Goal: Task Accomplishment & Management: Manage account settings

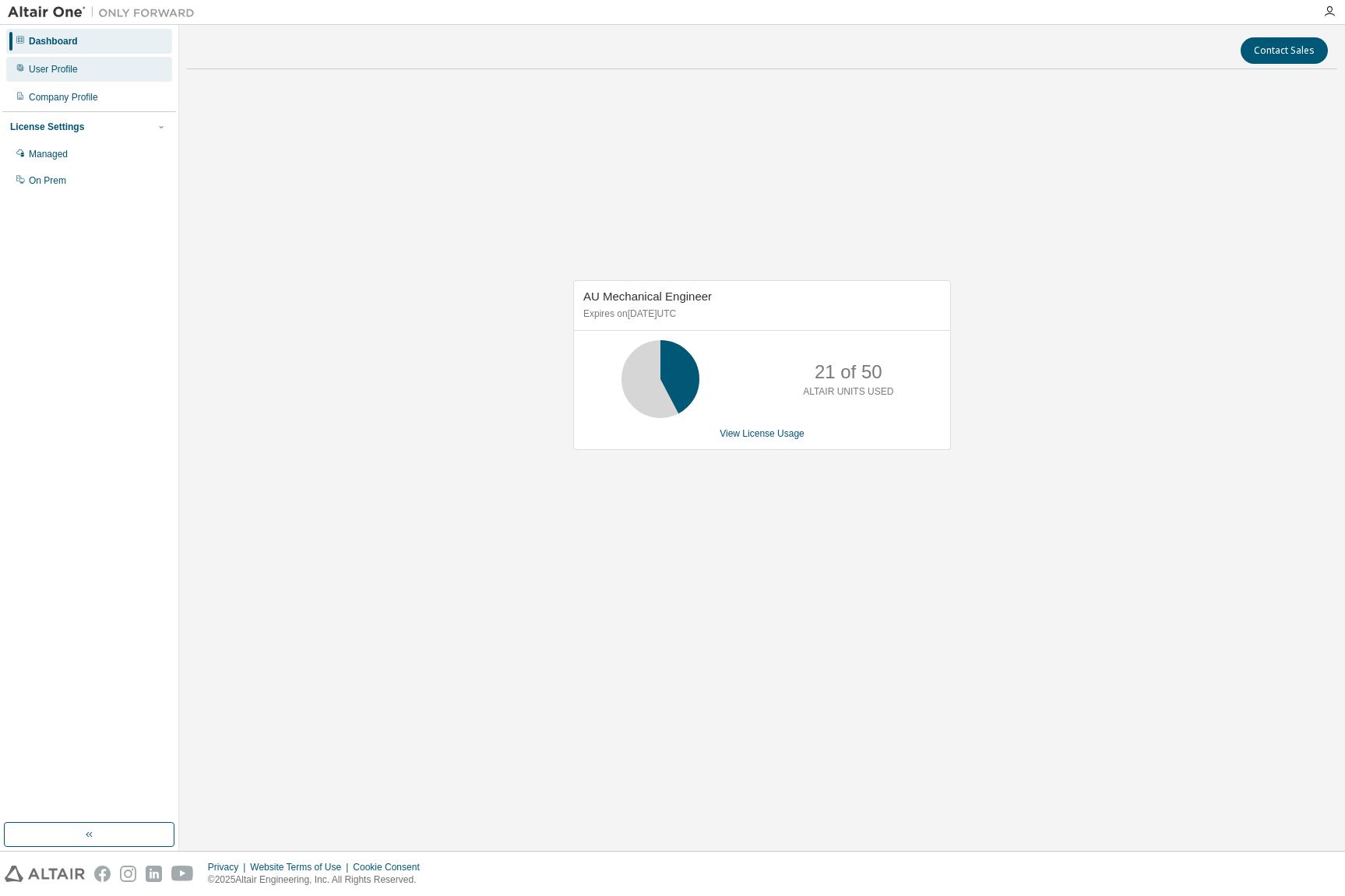
click at [60, 69] on div "User Profile" at bounding box center [54, 69] width 49 height 13
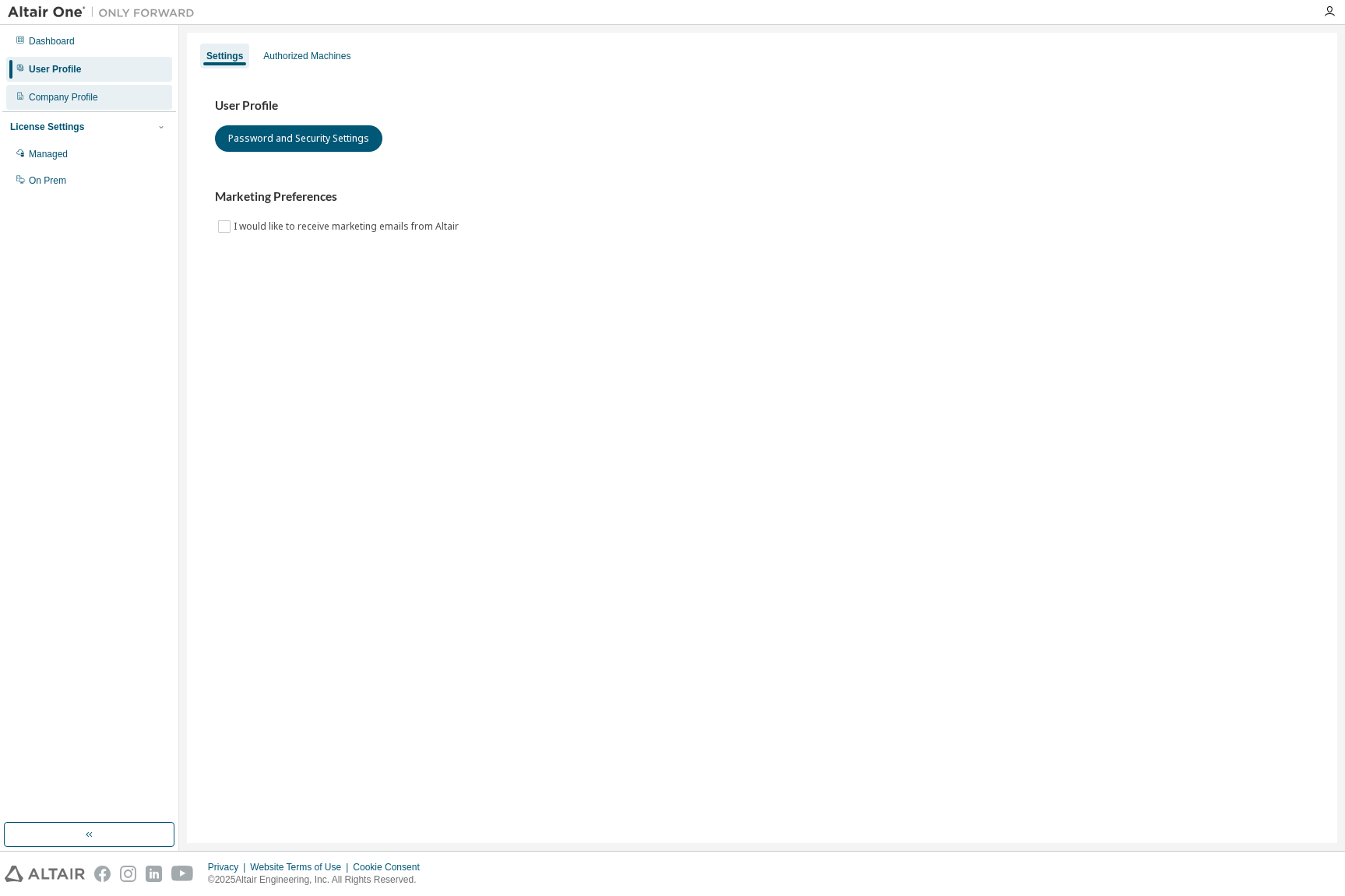
click at [51, 100] on div "Company Profile" at bounding box center [63, 97] width 69 height 13
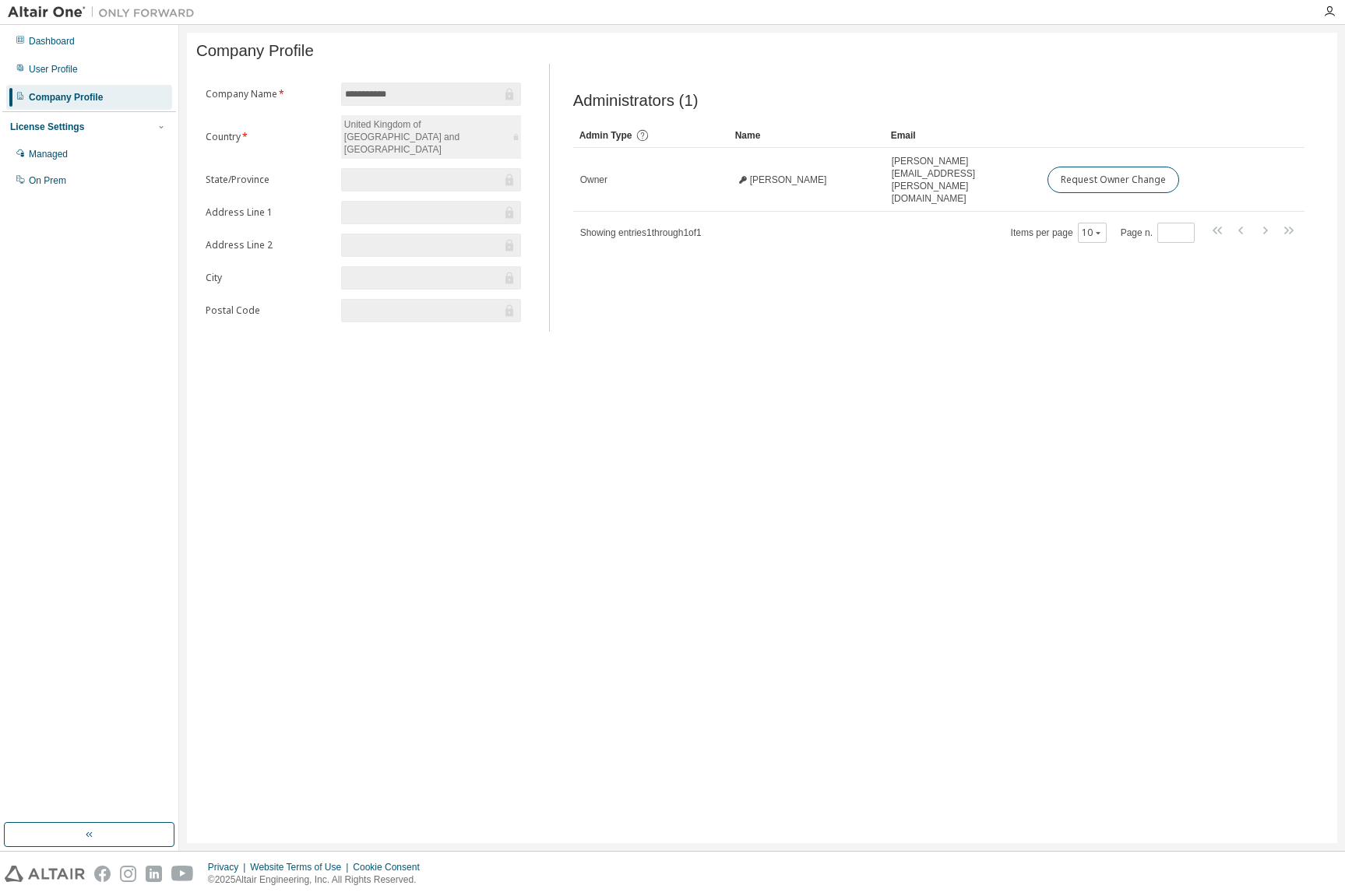
click at [58, 126] on div "License Settings" at bounding box center [47, 127] width 74 height 13
click at [47, 155] on div "Managed" at bounding box center [49, 154] width 39 height 13
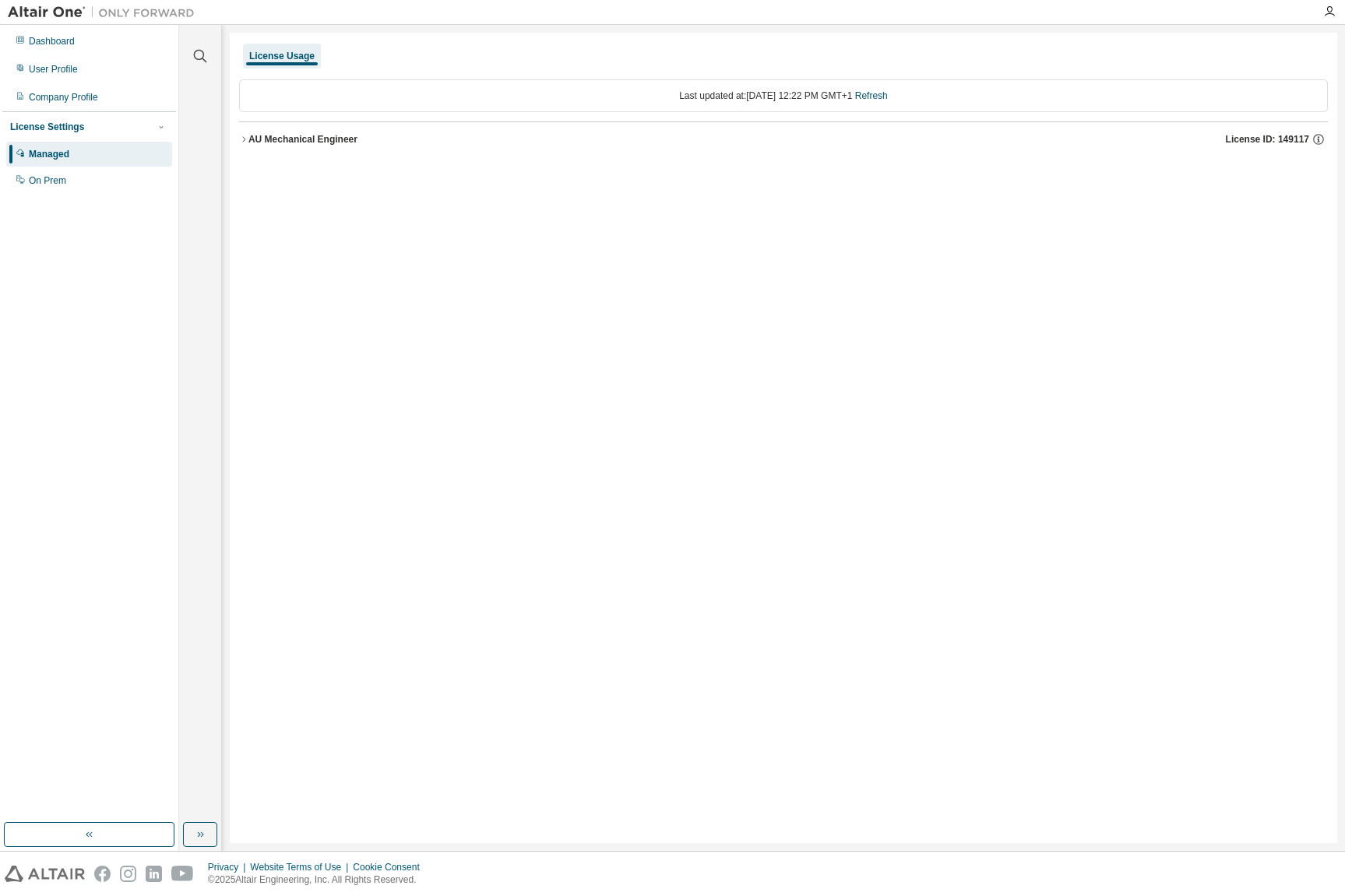
click at [318, 141] on div "AU Mechanical Engineer" at bounding box center [303, 139] width 109 height 13
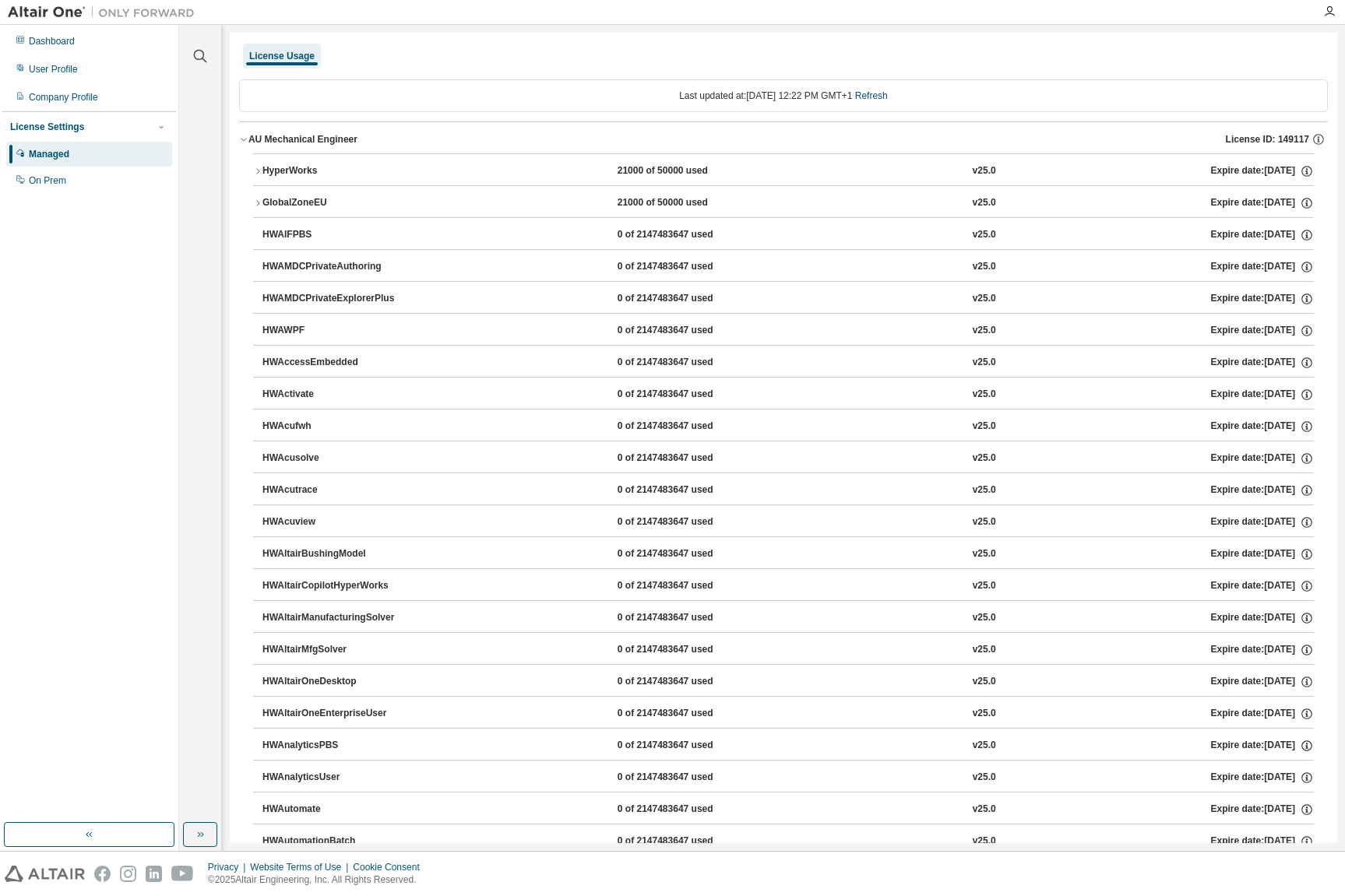
click at [292, 169] on div "HyperWorks" at bounding box center [332, 171] width 140 height 14
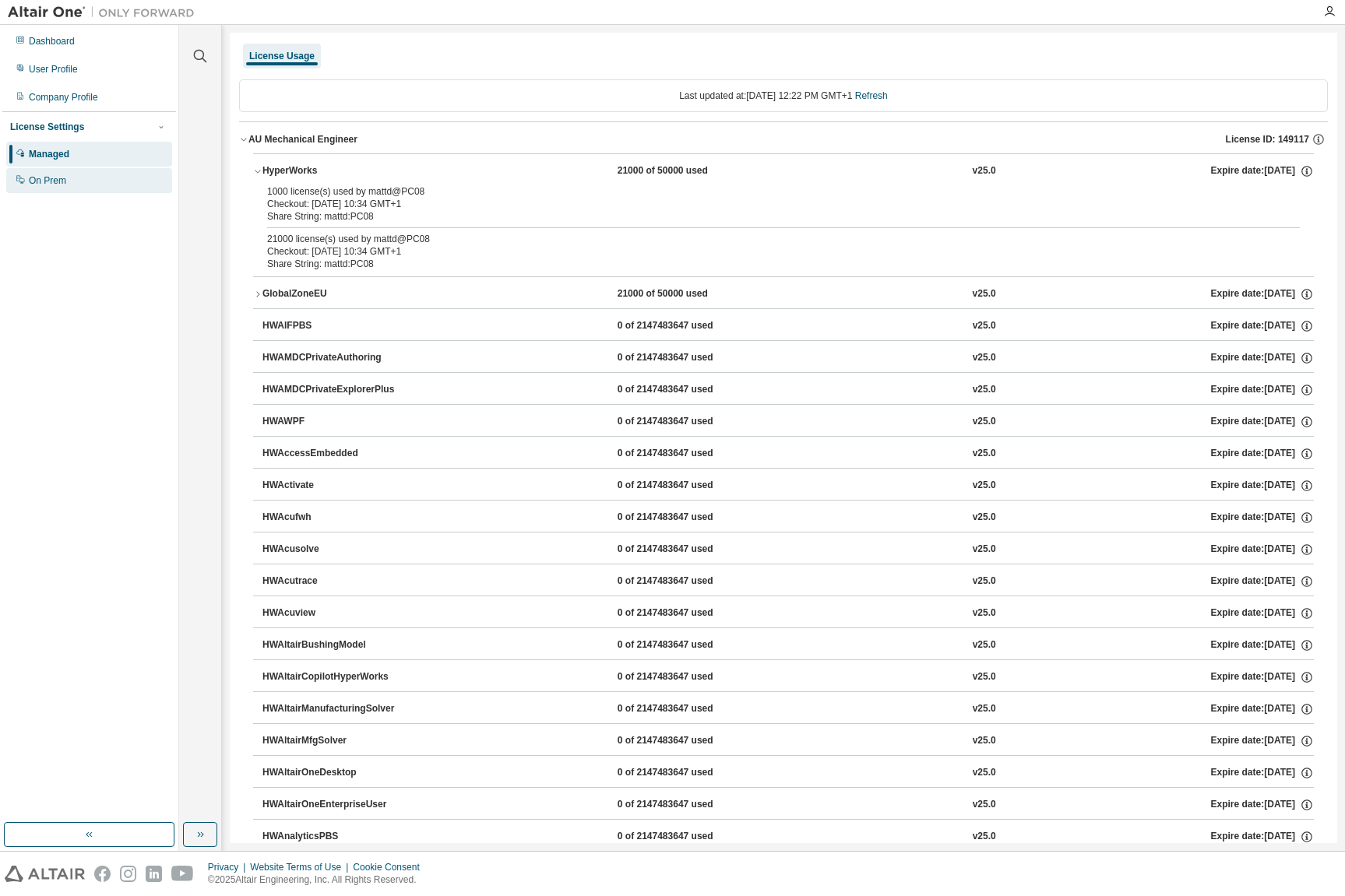
click at [53, 184] on div "On Prem" at bounding box center [48, 180] width 37 height 13
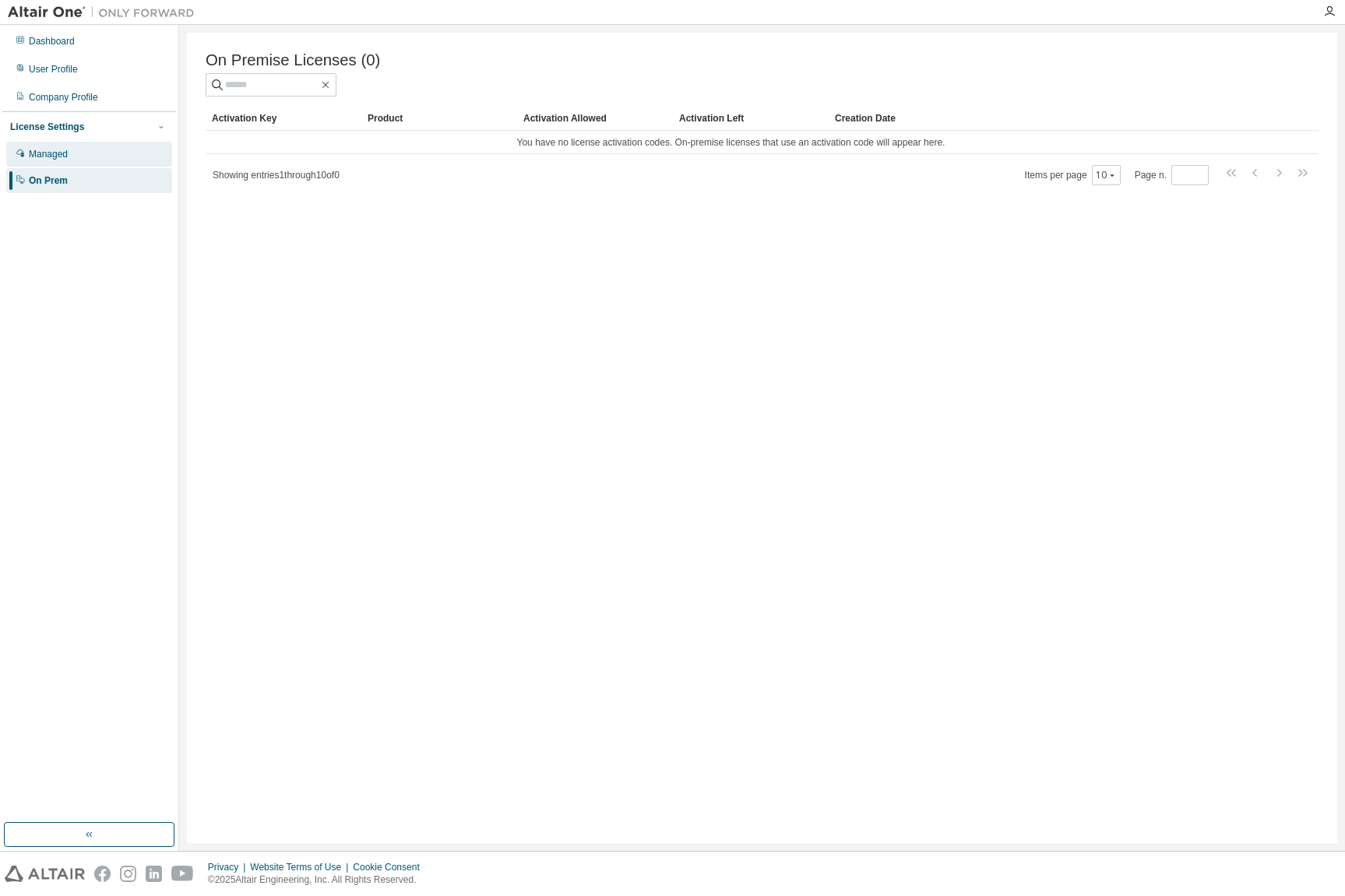
click at [49, 154] on div "Managed" at bounding box center [49, 154] width 39 height 13
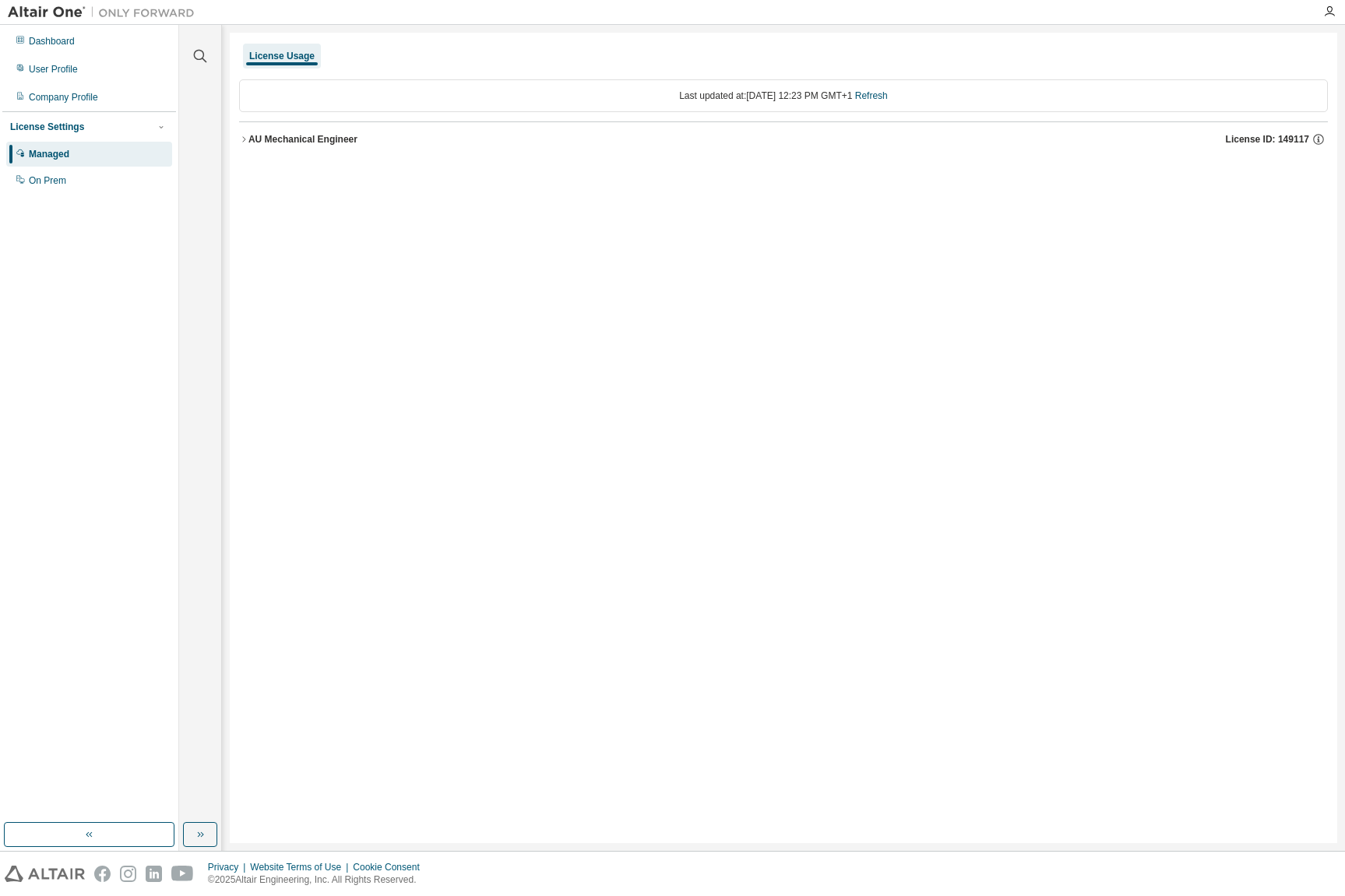
click at [304, 145] on div "AU Mechanical Engineer" at bounding box center [303, 139] width 109 height 13
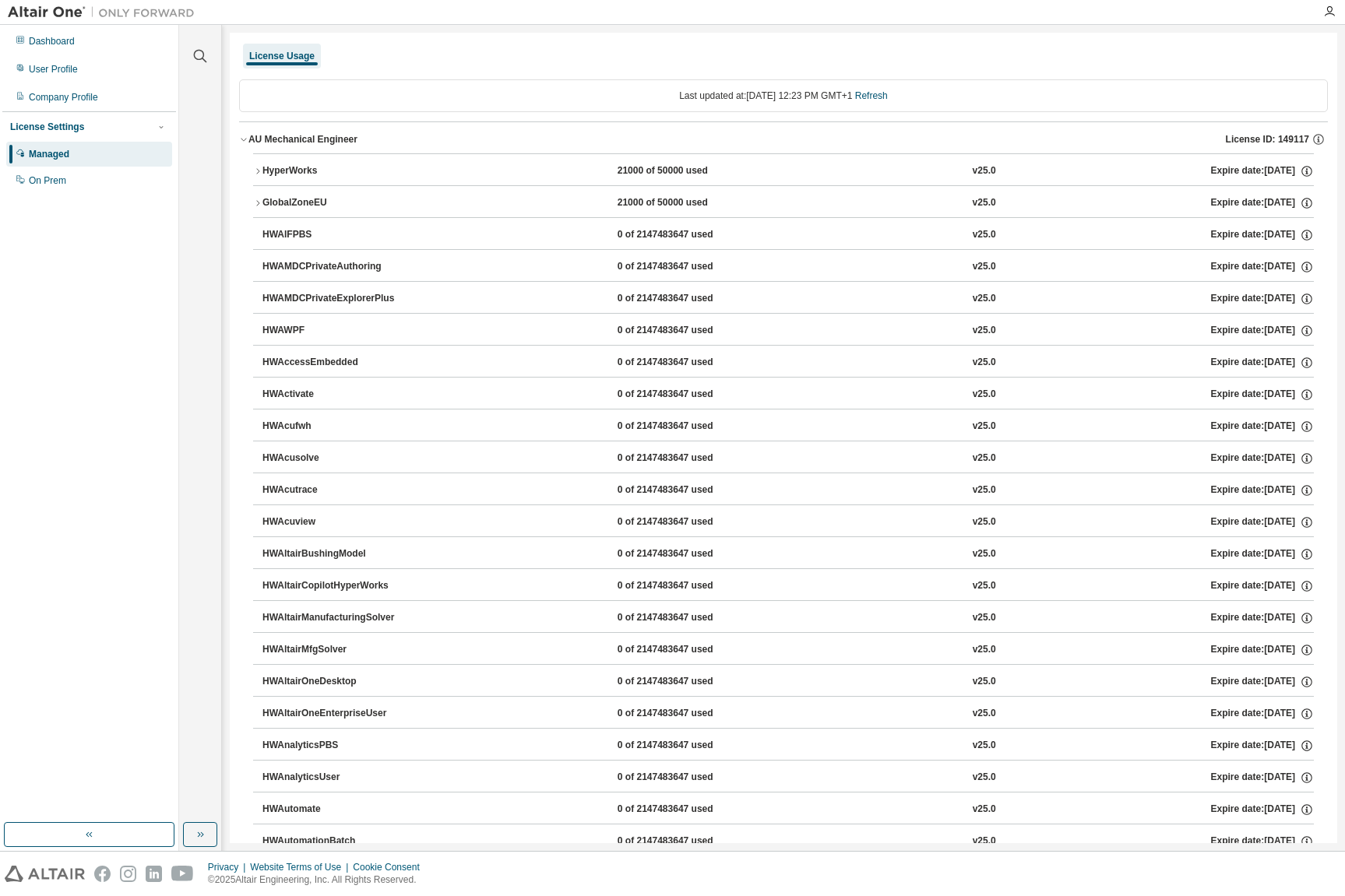
click at [297, 168] on div "HyperWorks" at bounding box center [332, 171] width 140 height 14
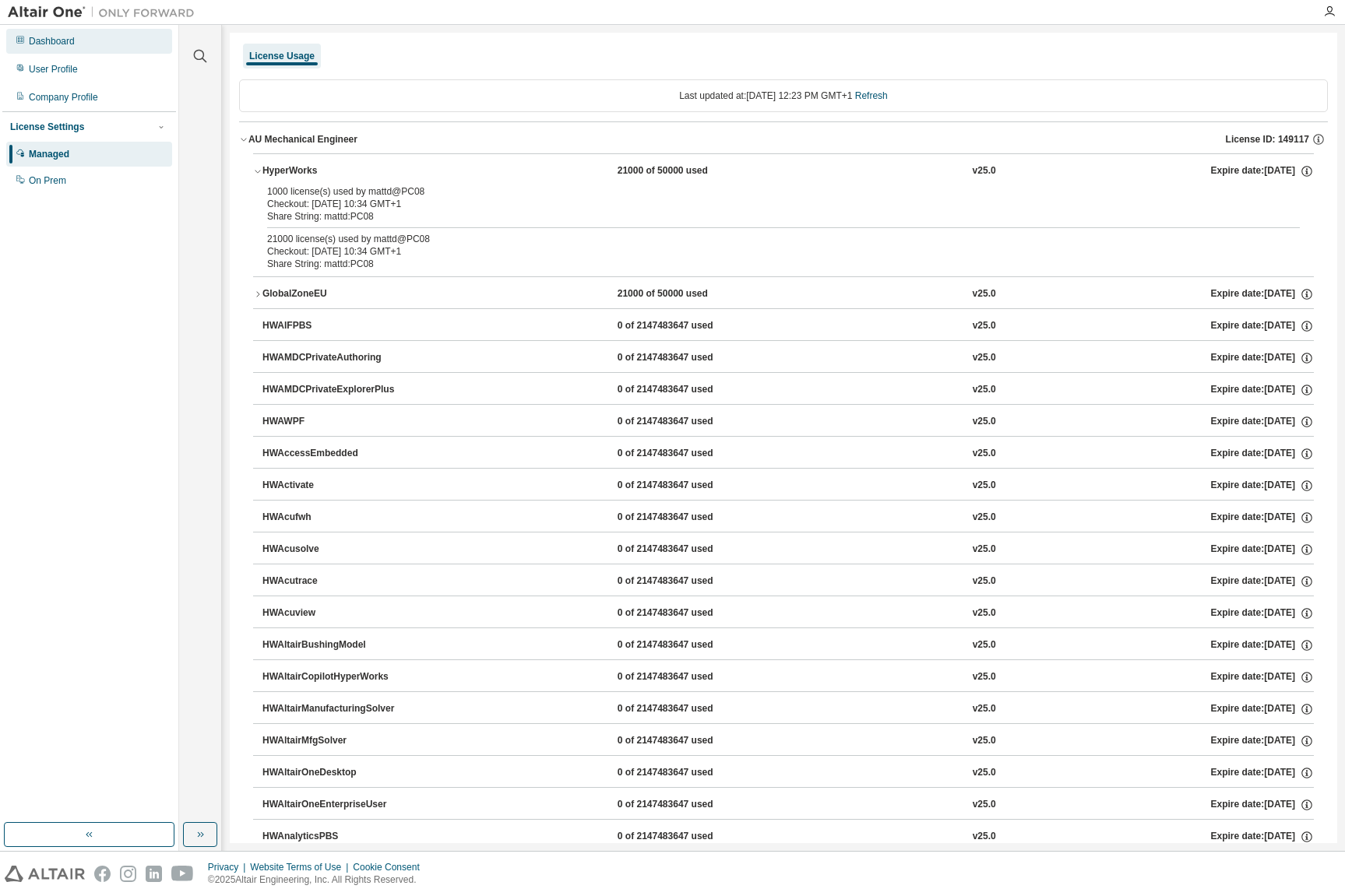
click at [59, 40] on div "Dashboard" at bounding box center [52, 41] width 46 height 13
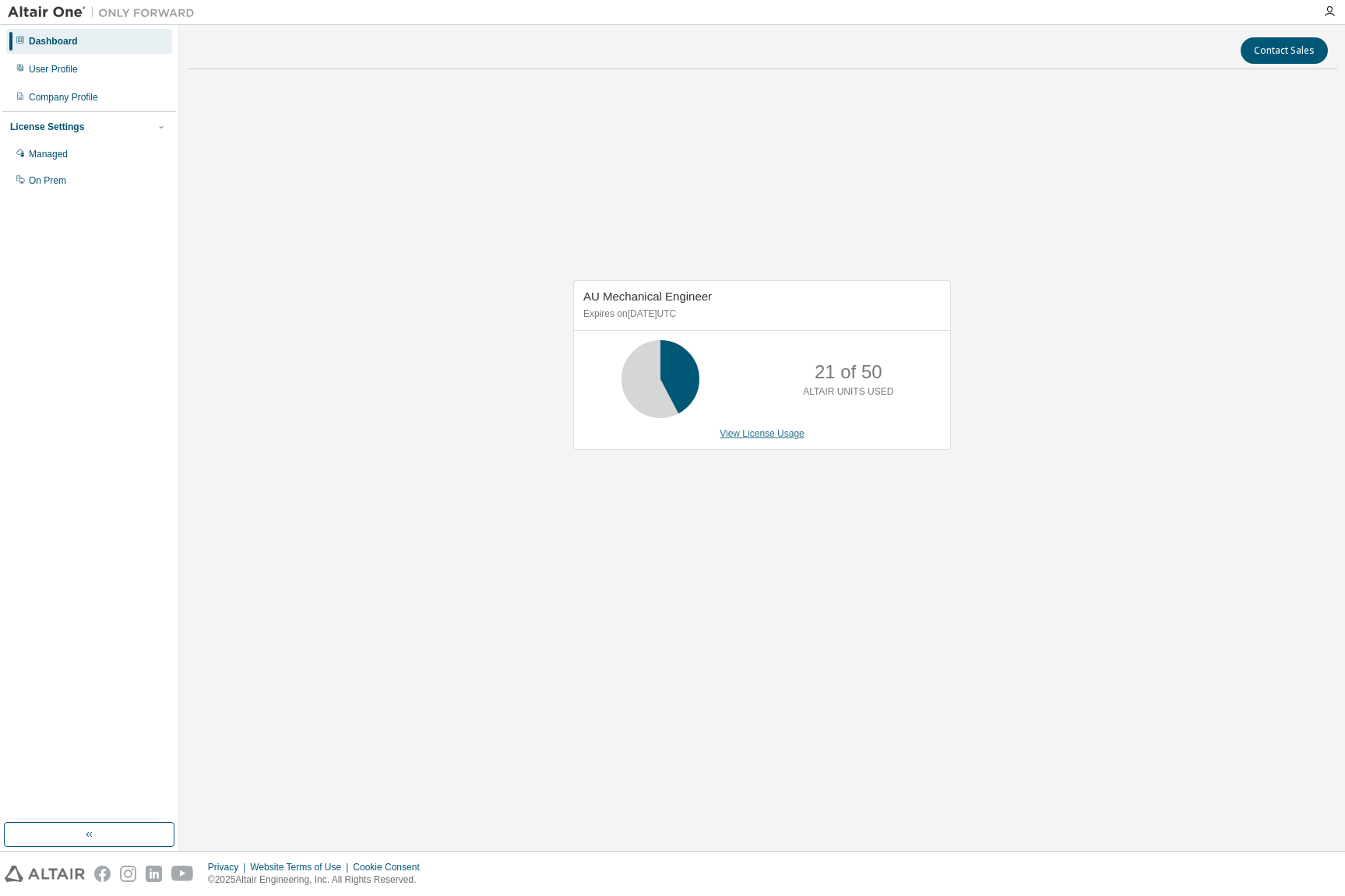
click at [753, 435] on link "View License Usage" at bounding box center [762, 433] width 85 height 11
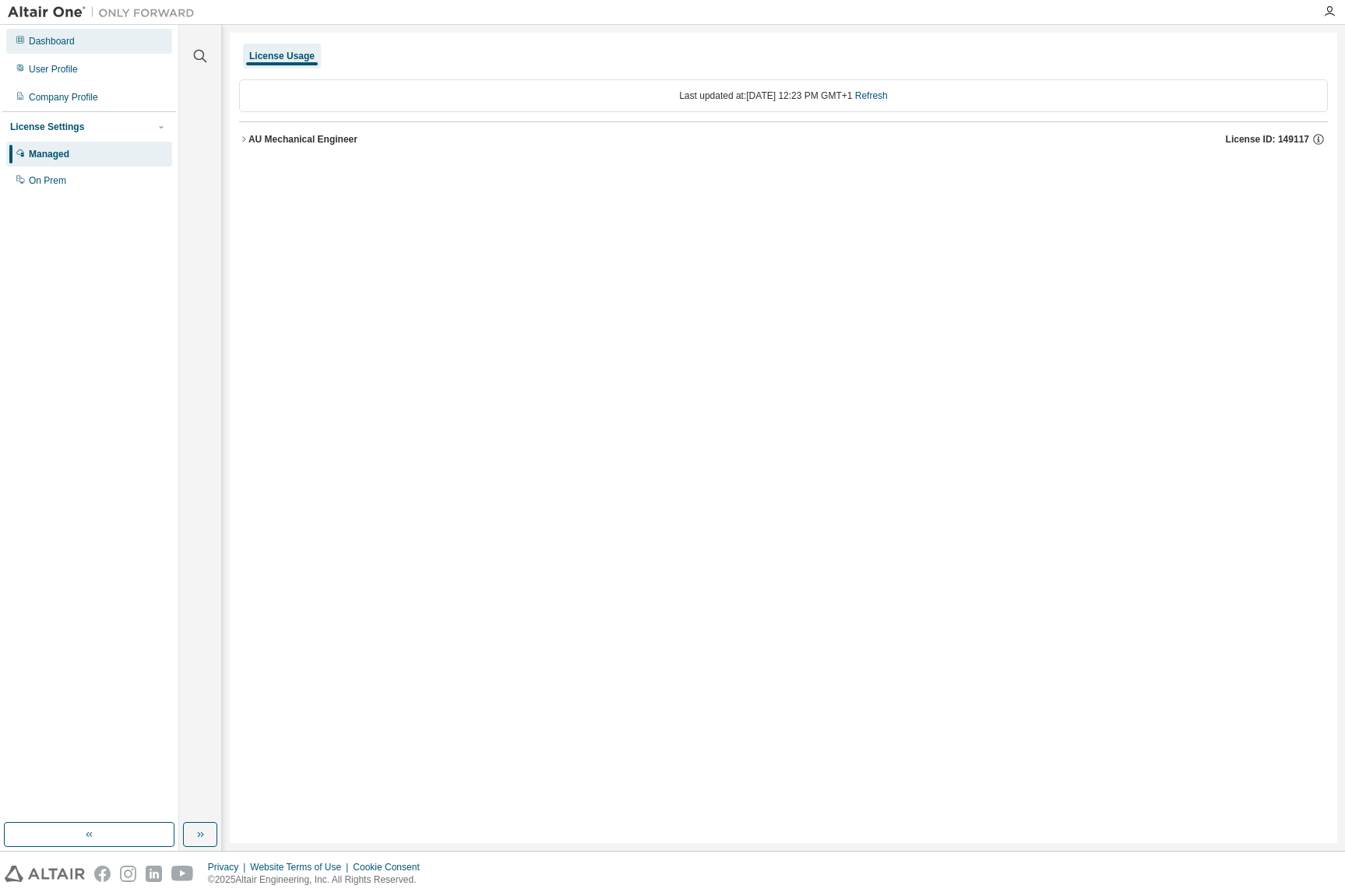
click at [49, 43] on div "Dashboard" at bounding box center [52, 41] width 46 height 13
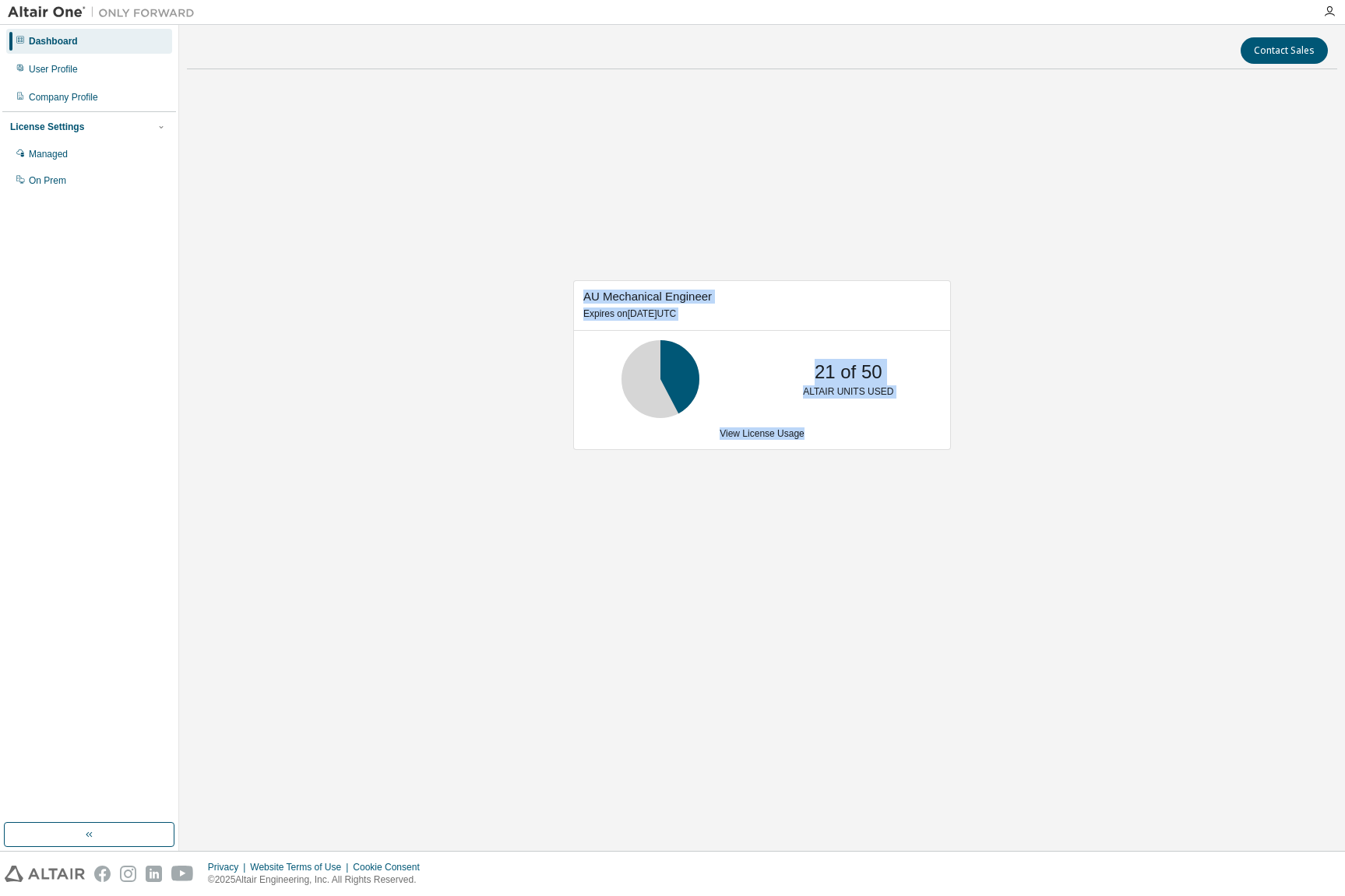
drag, startPoint x: 585, startPoint y: 295, endPoint x: 1125, endPoint y: 383, distance: 547.1
click at [1025, 457] on div "AU Mechanical Engineer Expires on September 1, 2026 UTC 21 of 50 ALTAIR UNITS U…" at bounding box center [762, 373] width 1150 height 582
click at [59, 71] on div "User Profile" at bounding box center [54, 69] width 49 height 13
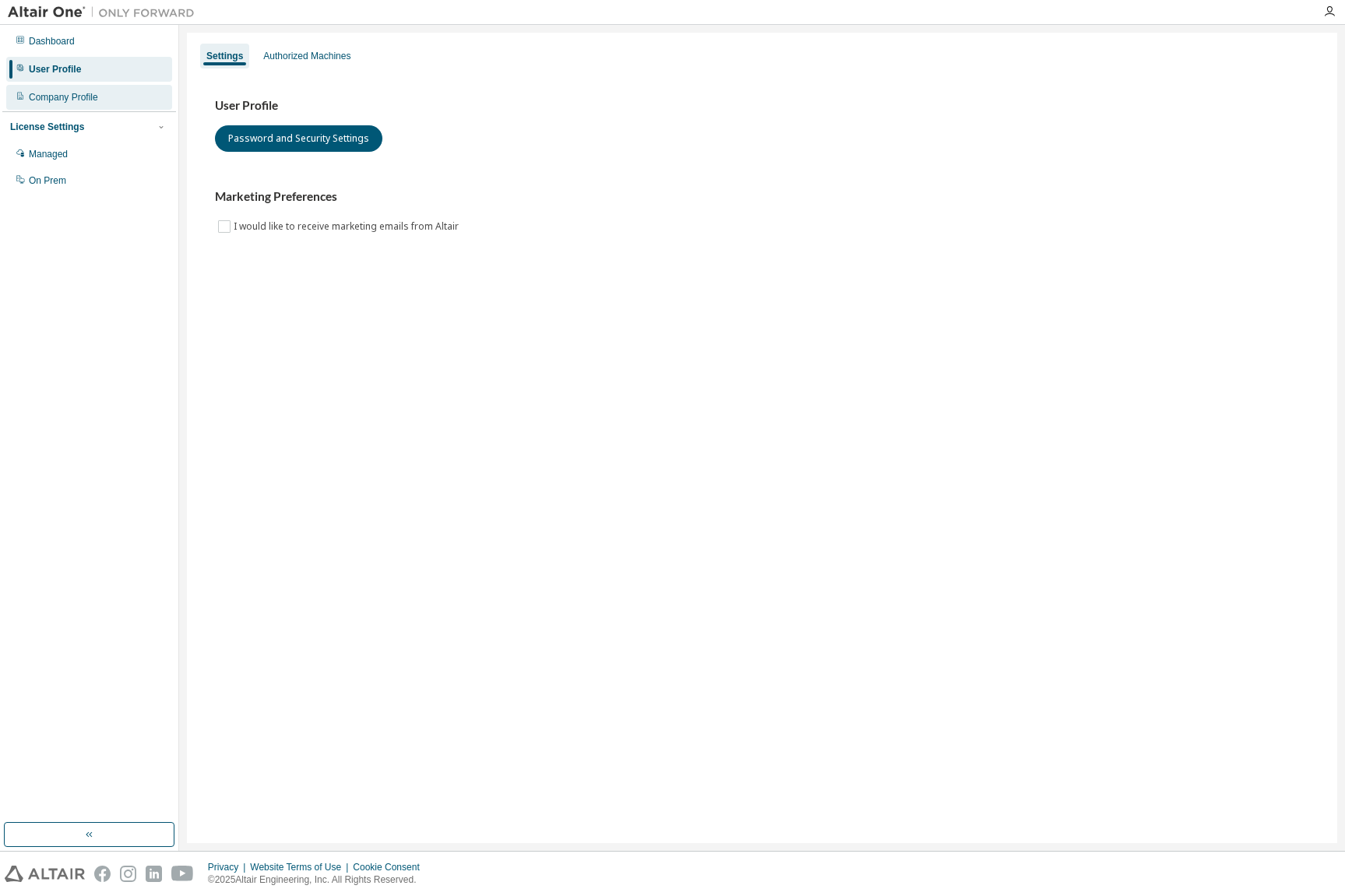
click at [53, 96] on div "Company Profile" at bounding box center [63, 97] width 69 height 13
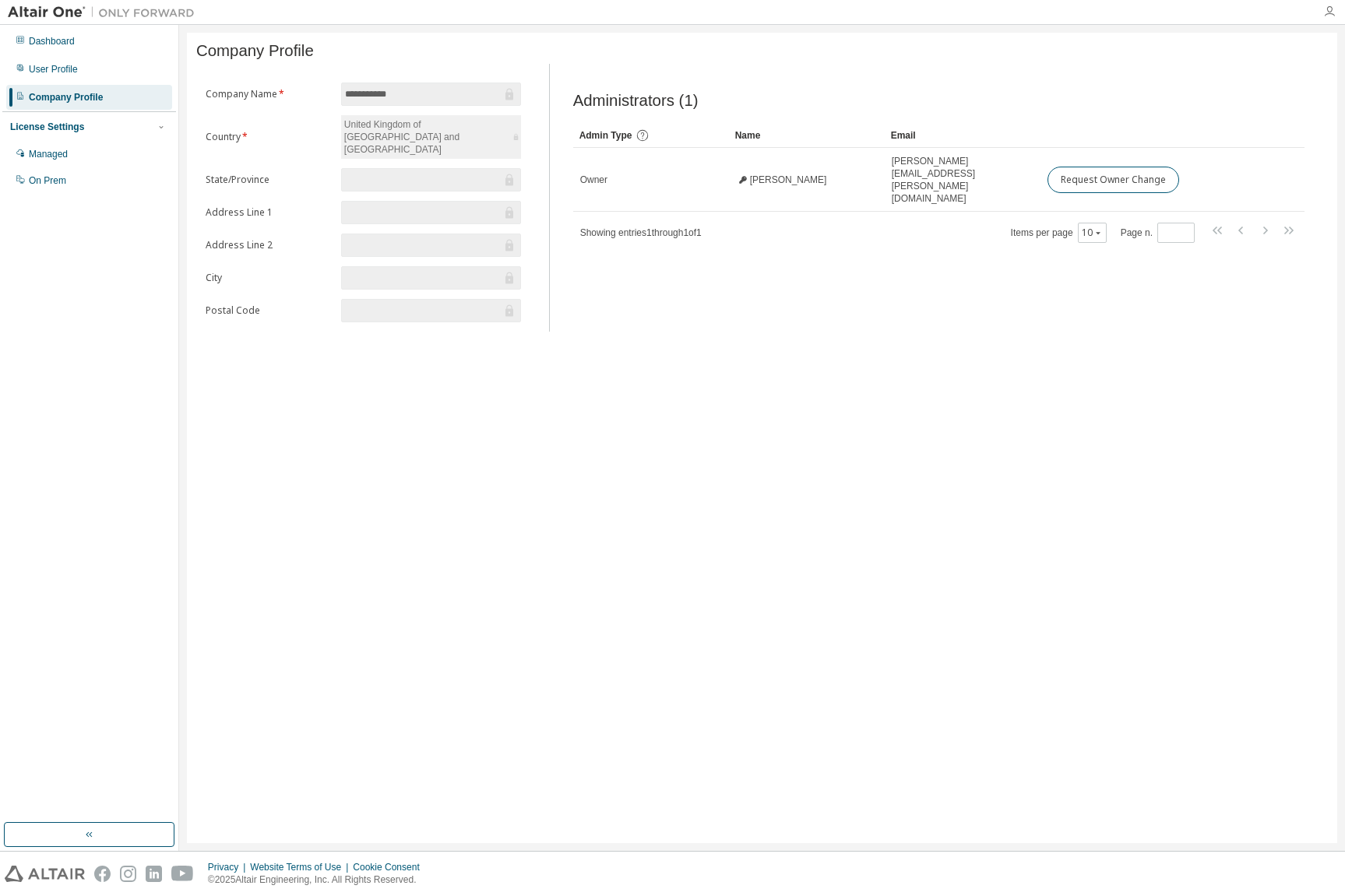
click at [1325, 10] on icon "button" at bounding box center [1329, 11] width 13 height 13
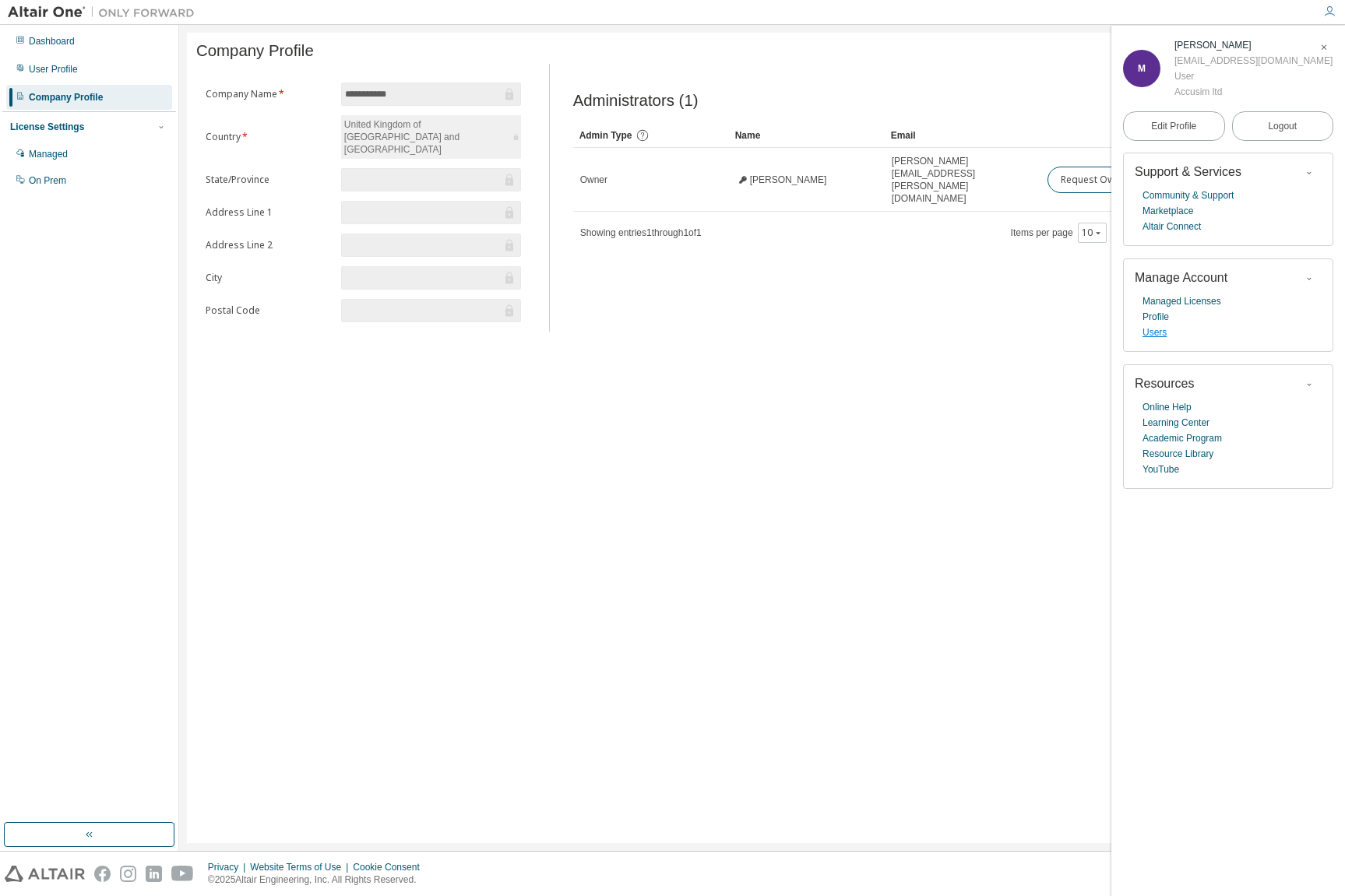
click at [1159, 336] on link "Users" at bounding box center [1154, 332] width 24 height 15
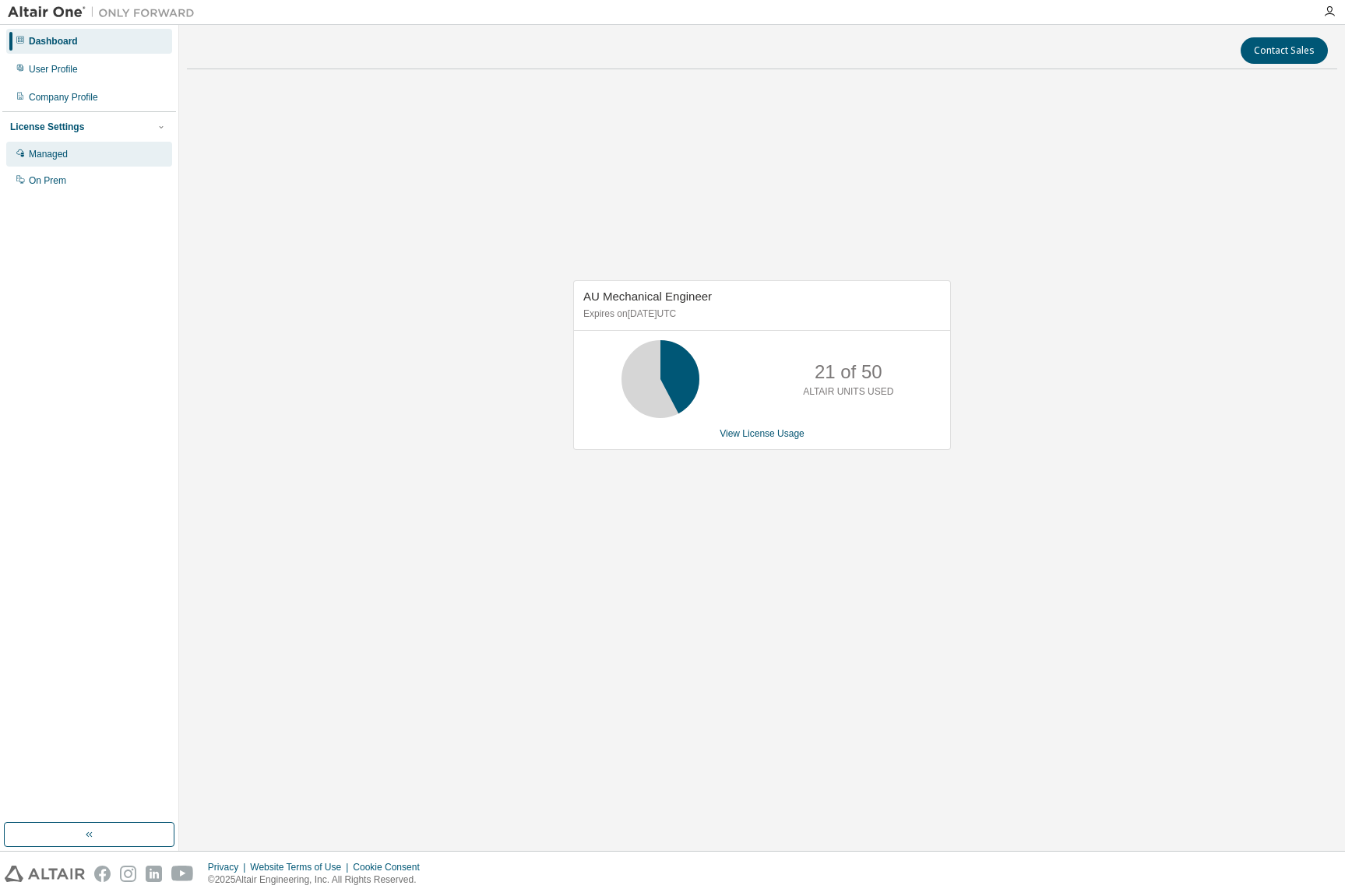
click at [50, 155] on div "Managed" at bounding box center [49, 154] width 39 height 13
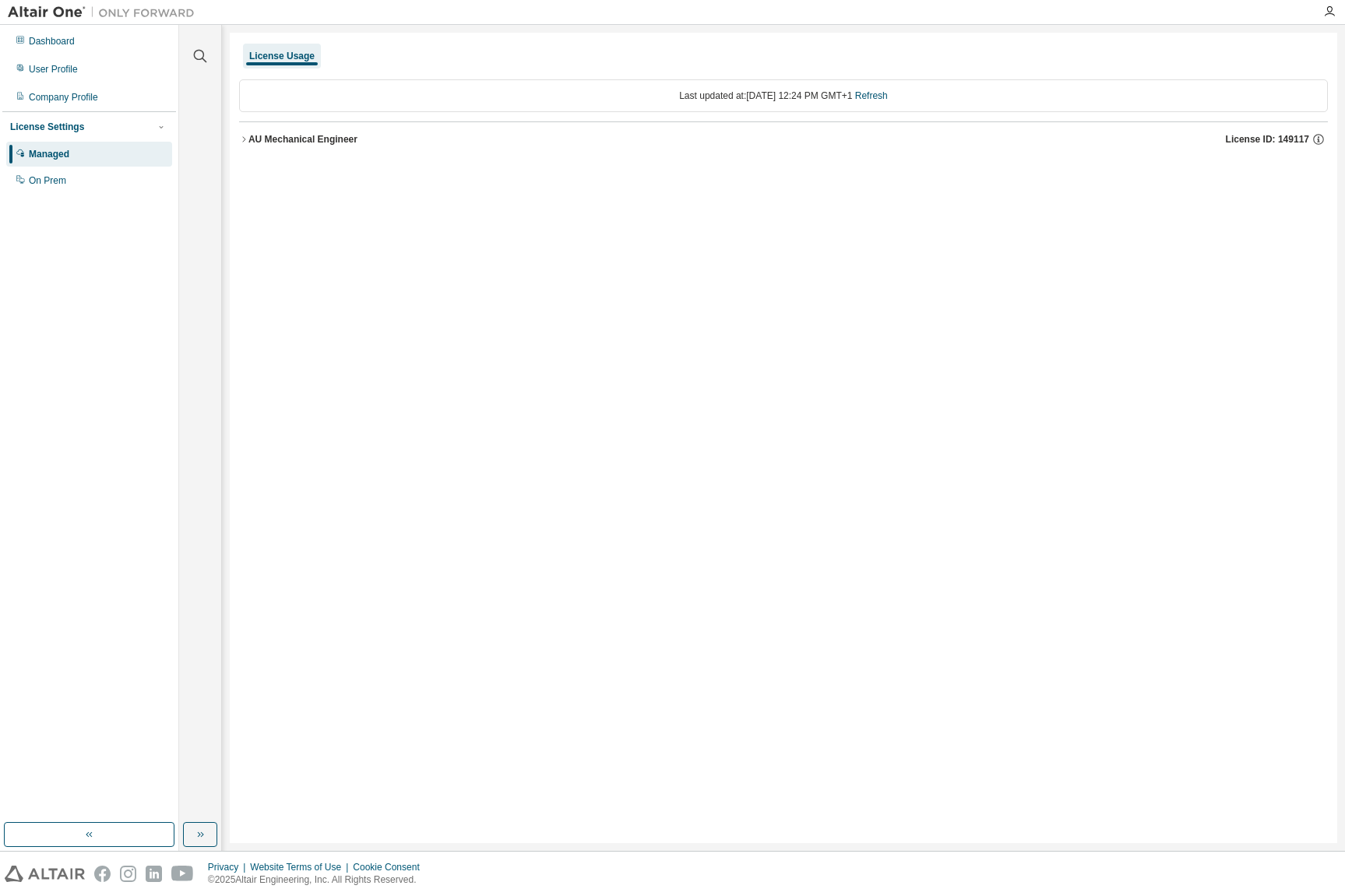
click at [272, 134] on div "AU Mechanical Engineer" at bounding box center [303, 139] width 109 height 13
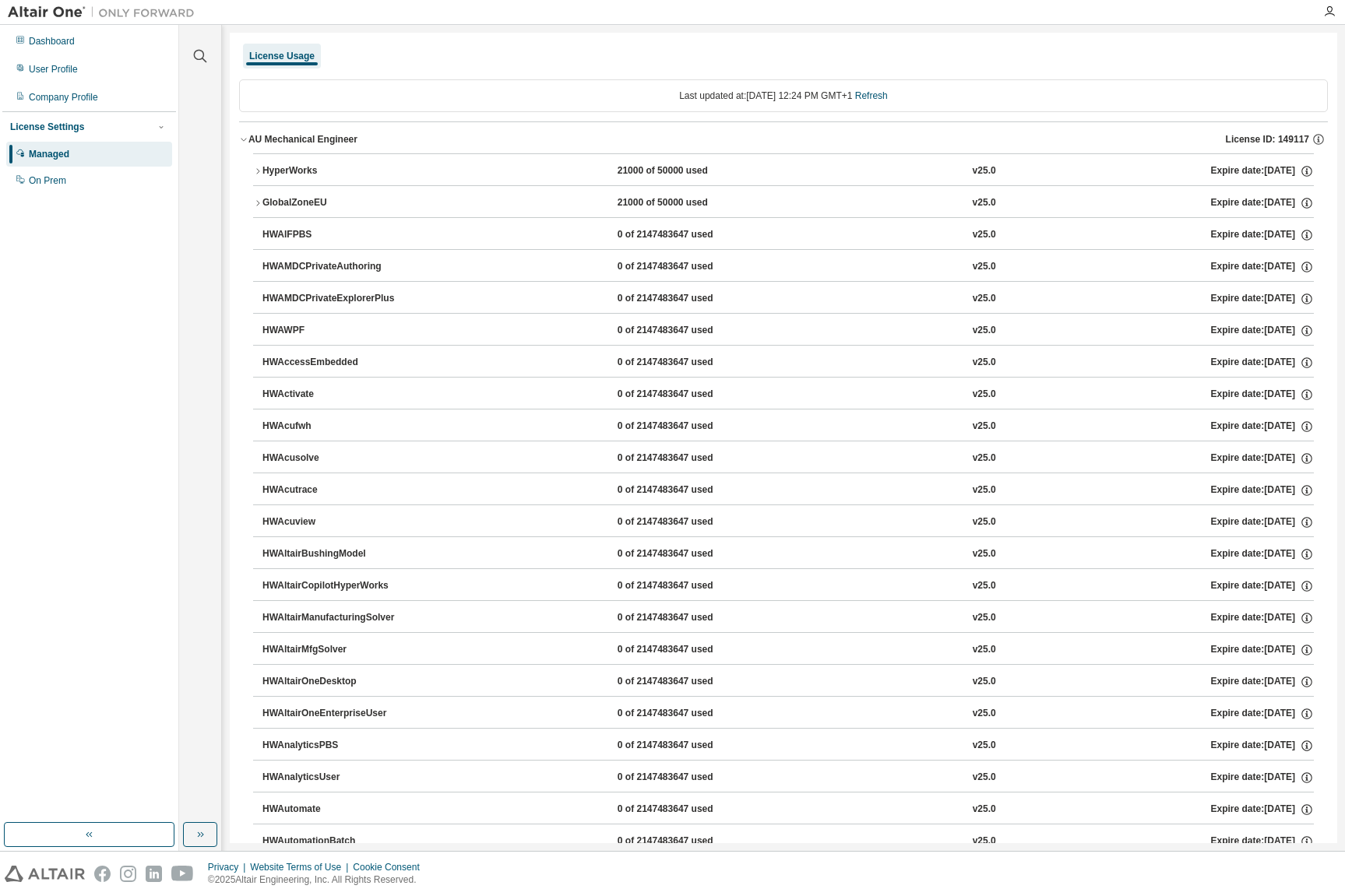
click at [283, 201] on div "GlobalZoneEU" at bounding box center [332, 203] width 140 height 14
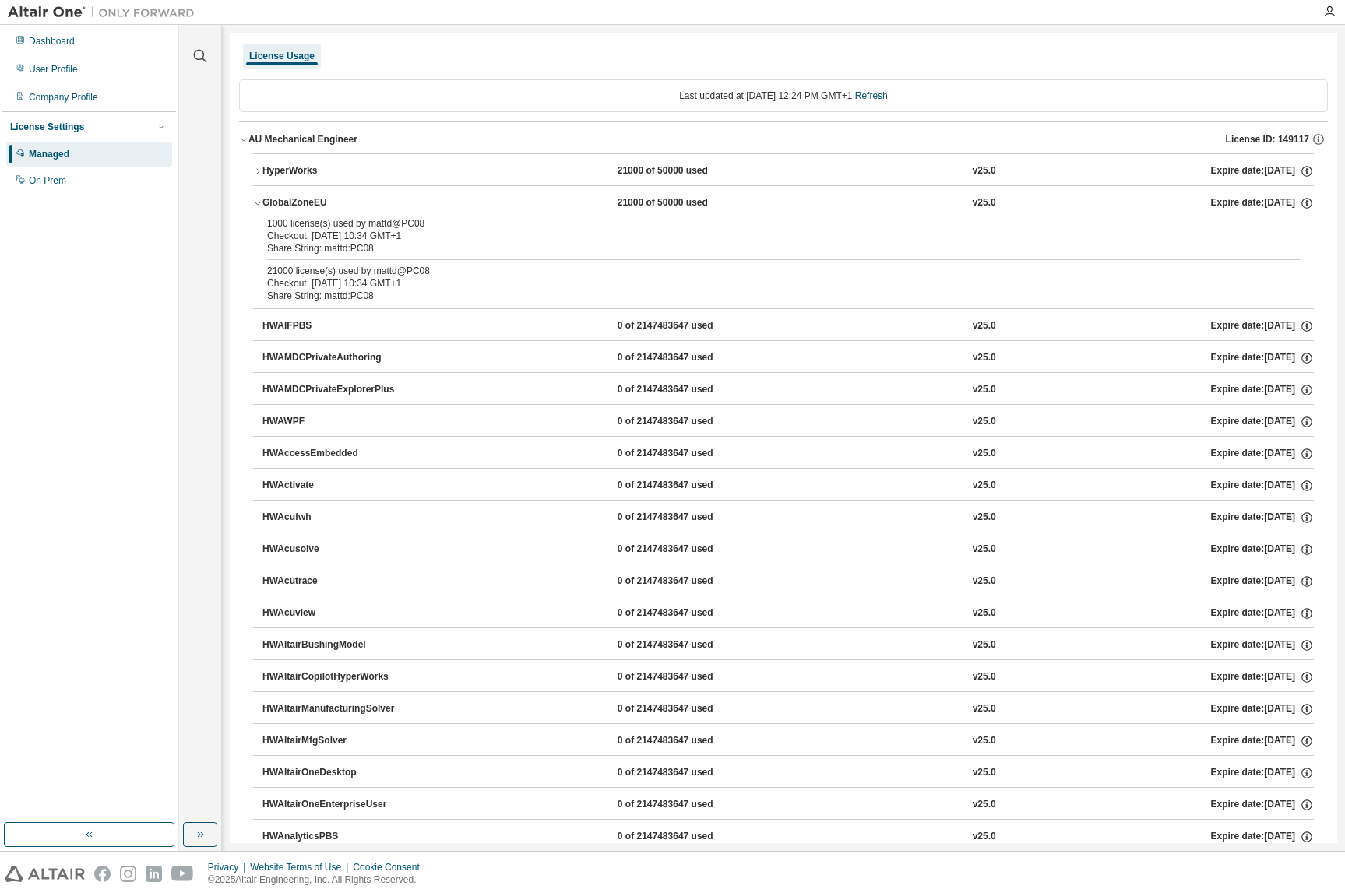
click at [306, 171] on div "HyperWorks" at bounding box center [332, 171] width 140 height 14
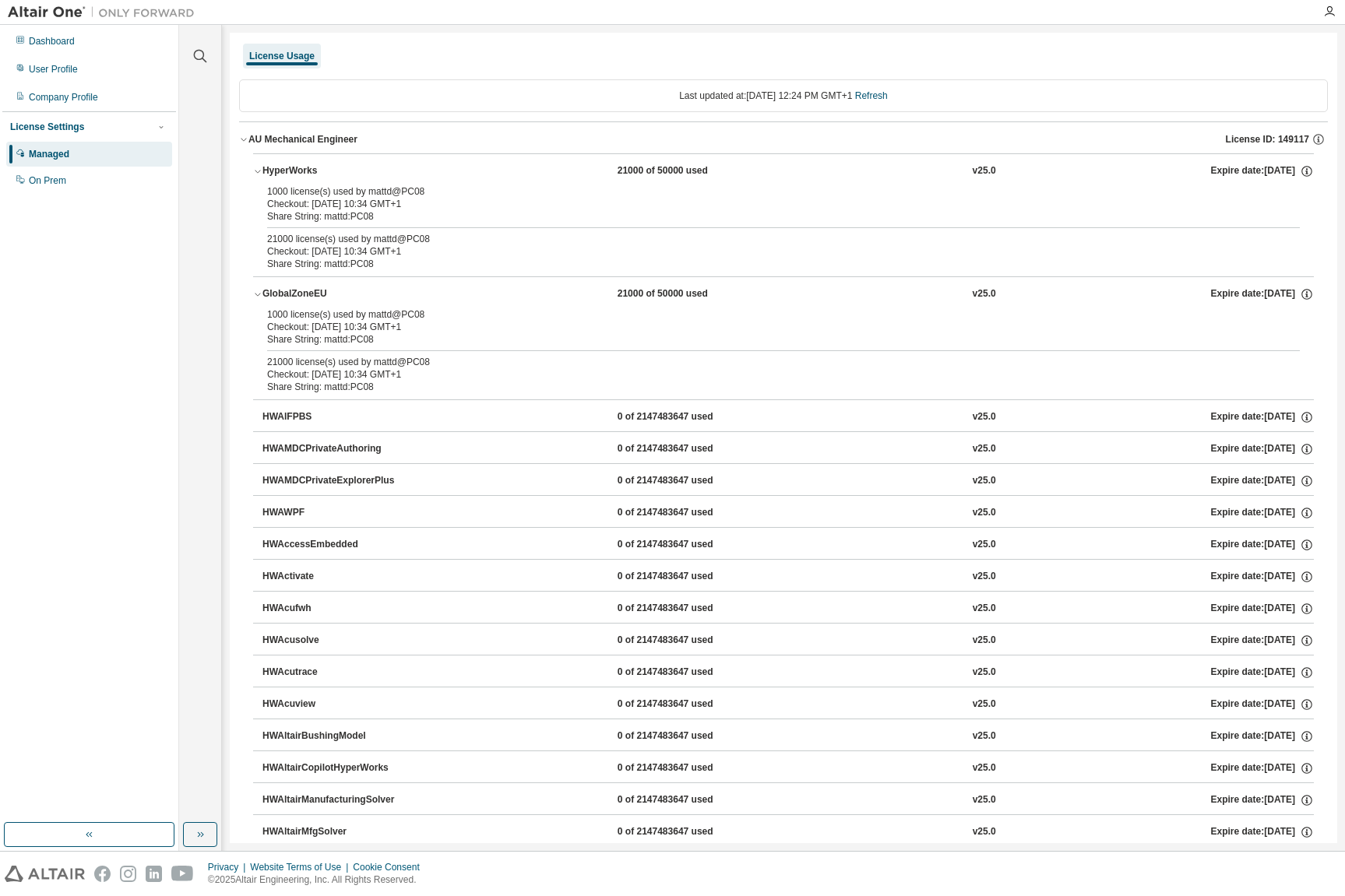
click at [255, 295] on icon "button" at bounding box center [257, 294] width 9 height 9
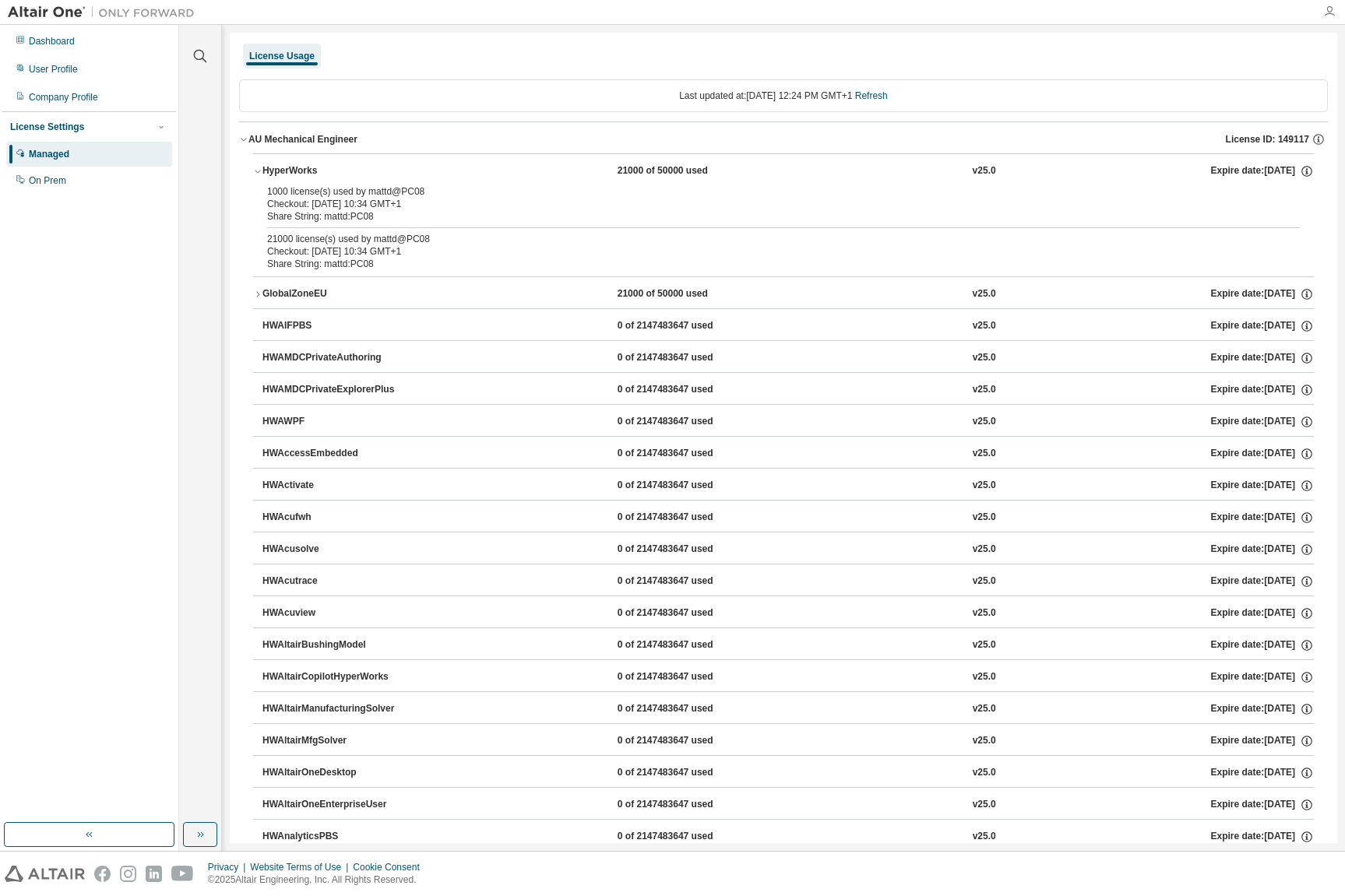
click at [1327, 11] on icon "button" at bounding box center [1329, 11] width 13 height 13
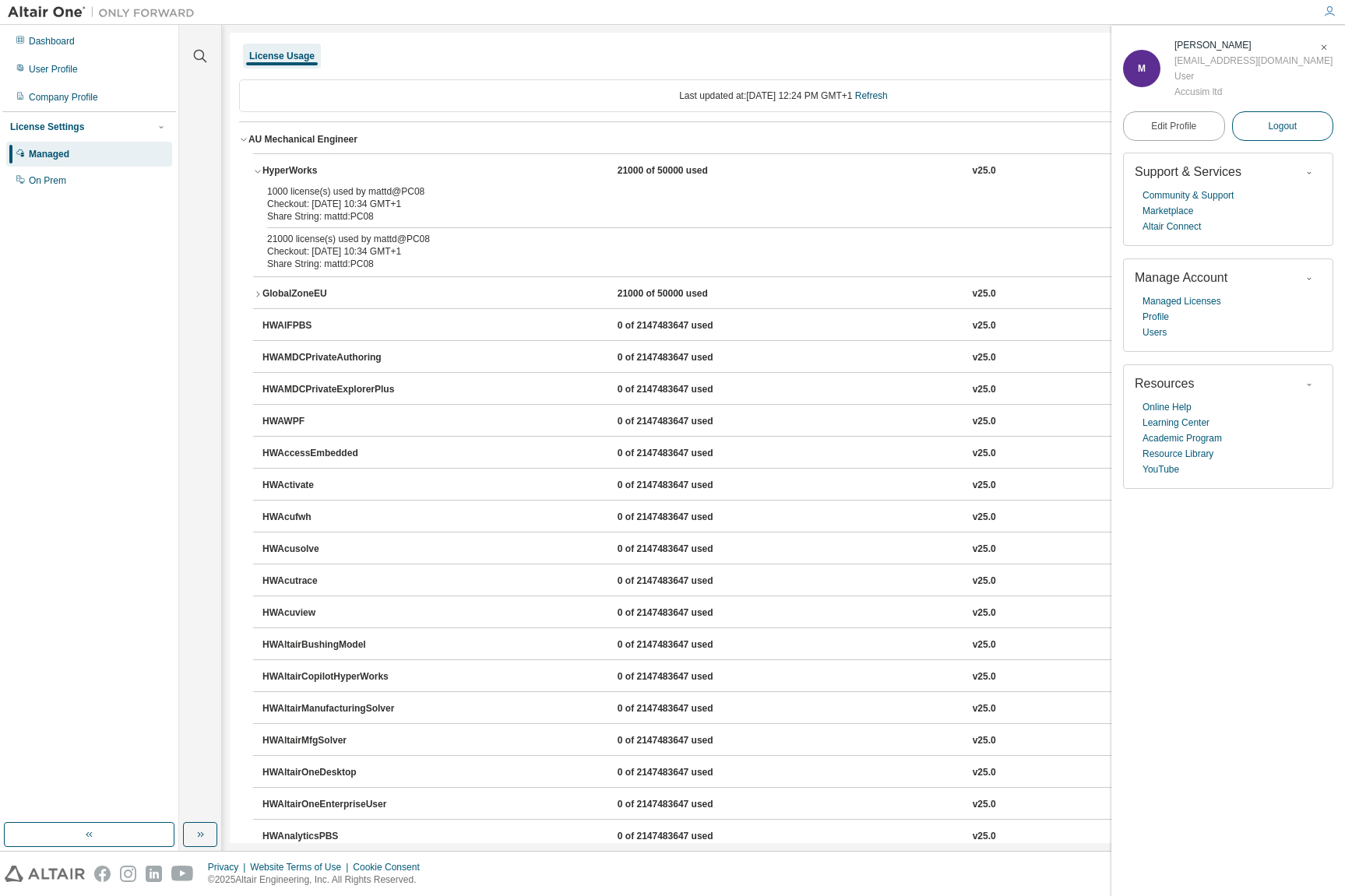
click at [1296, 123] on span "Logout" at bounding box center [1282, 126] width 29 height 15
